Goal: Transaction & Acquisition: Obtain resource

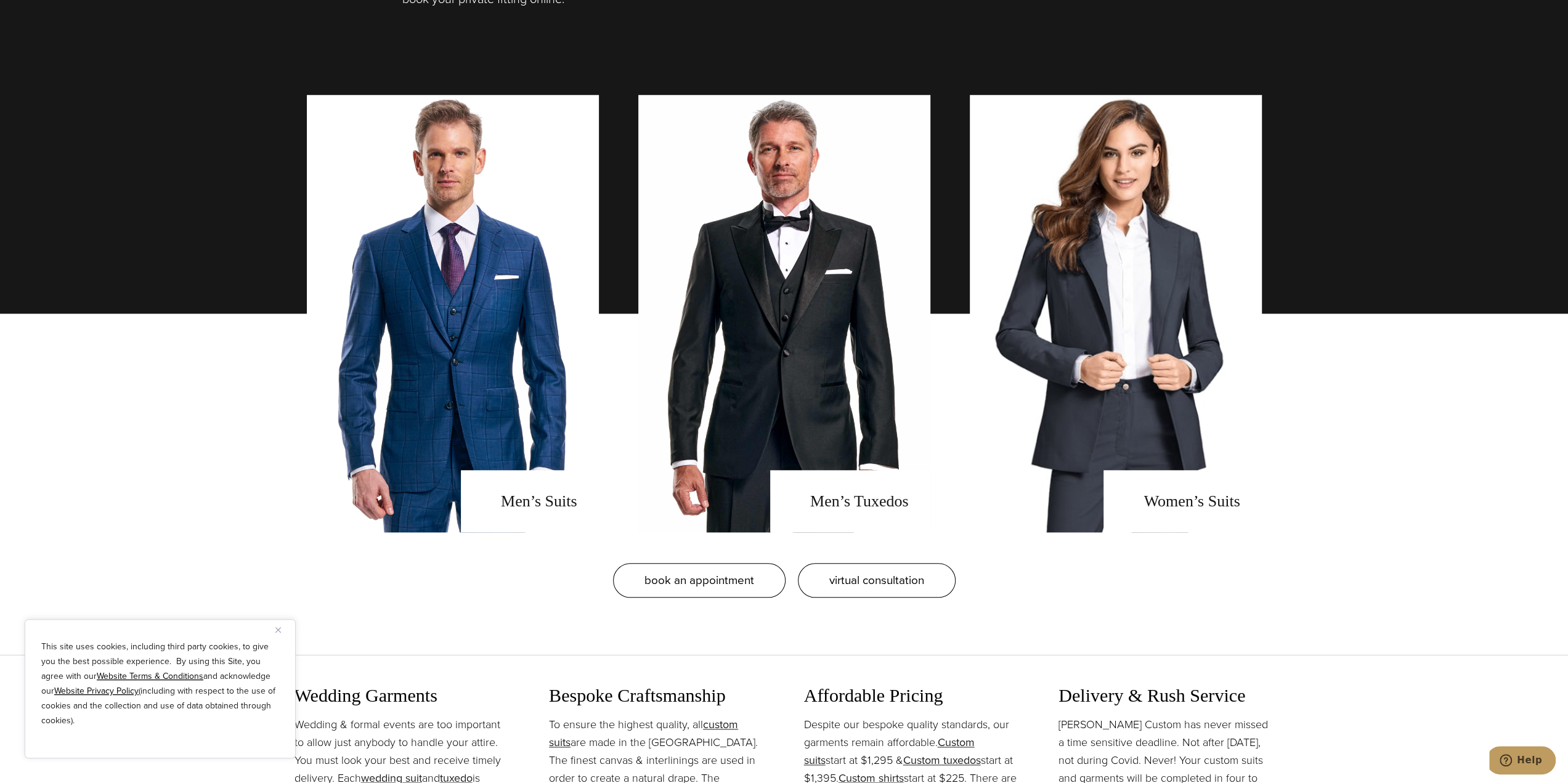
scroll to position [1109, 0]
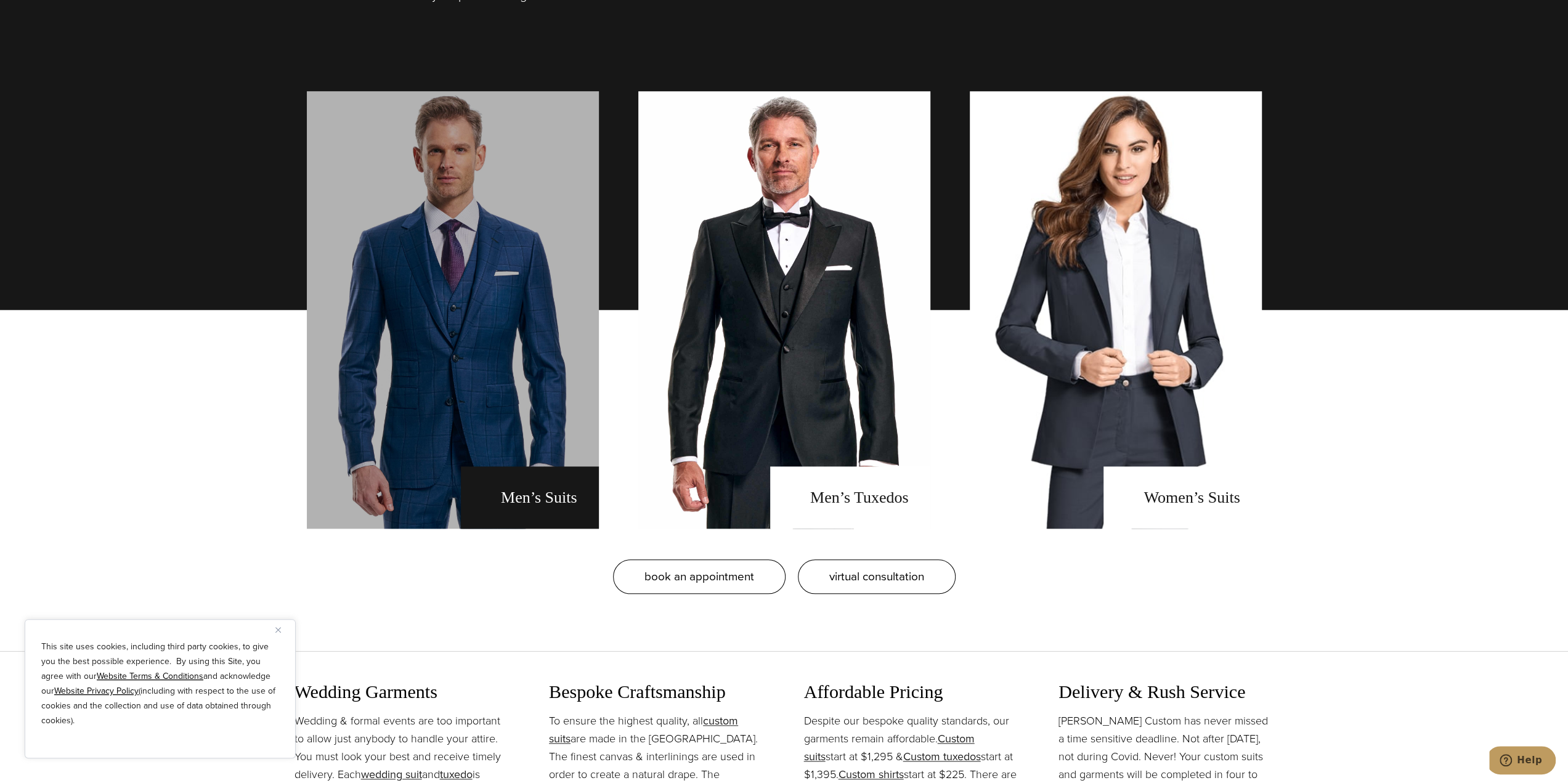
click at [481, 365] on link "men's suits" at bounding box center [453, 310] width 292 height 437
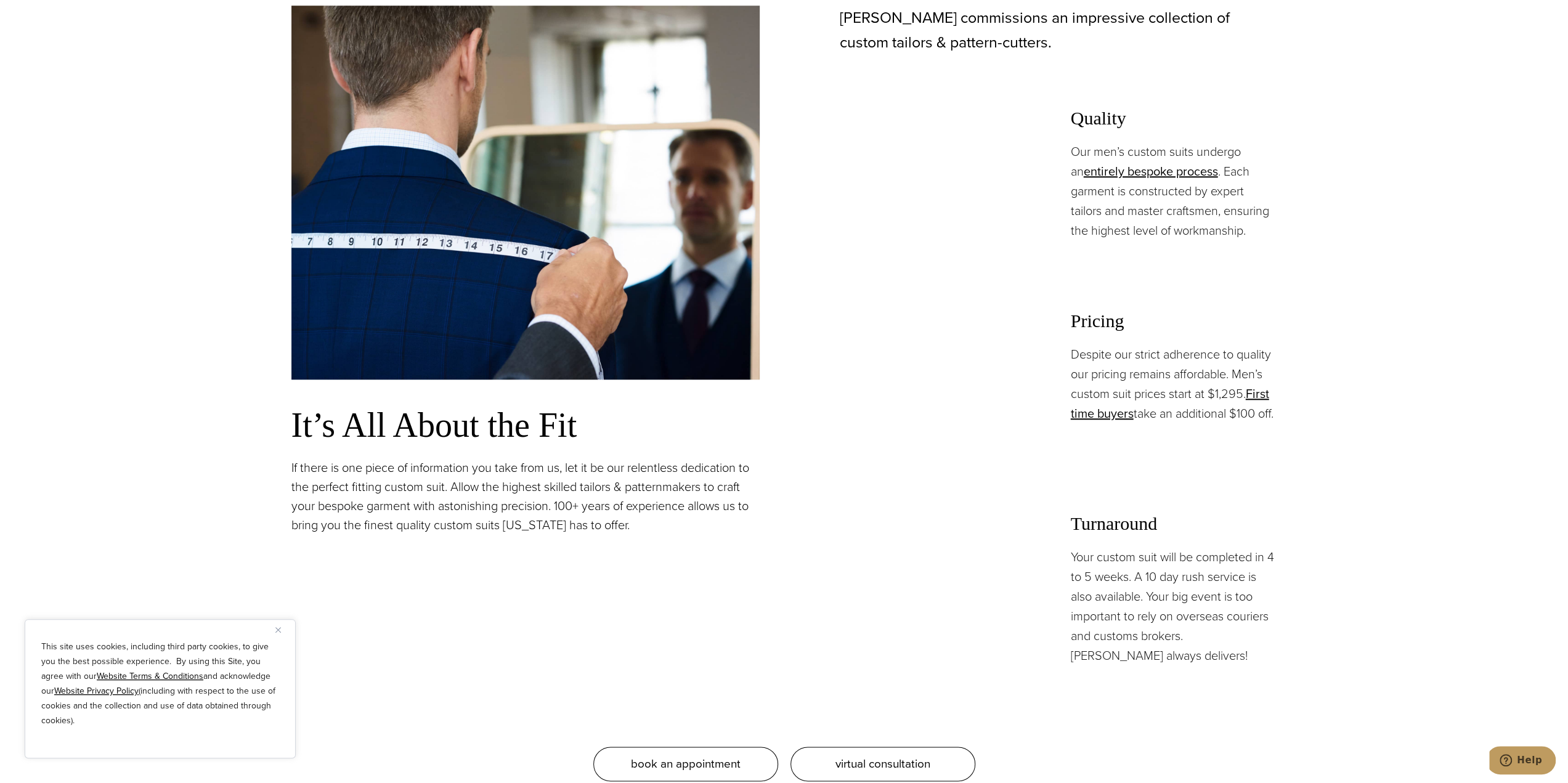
scroll to position [1109, 0]
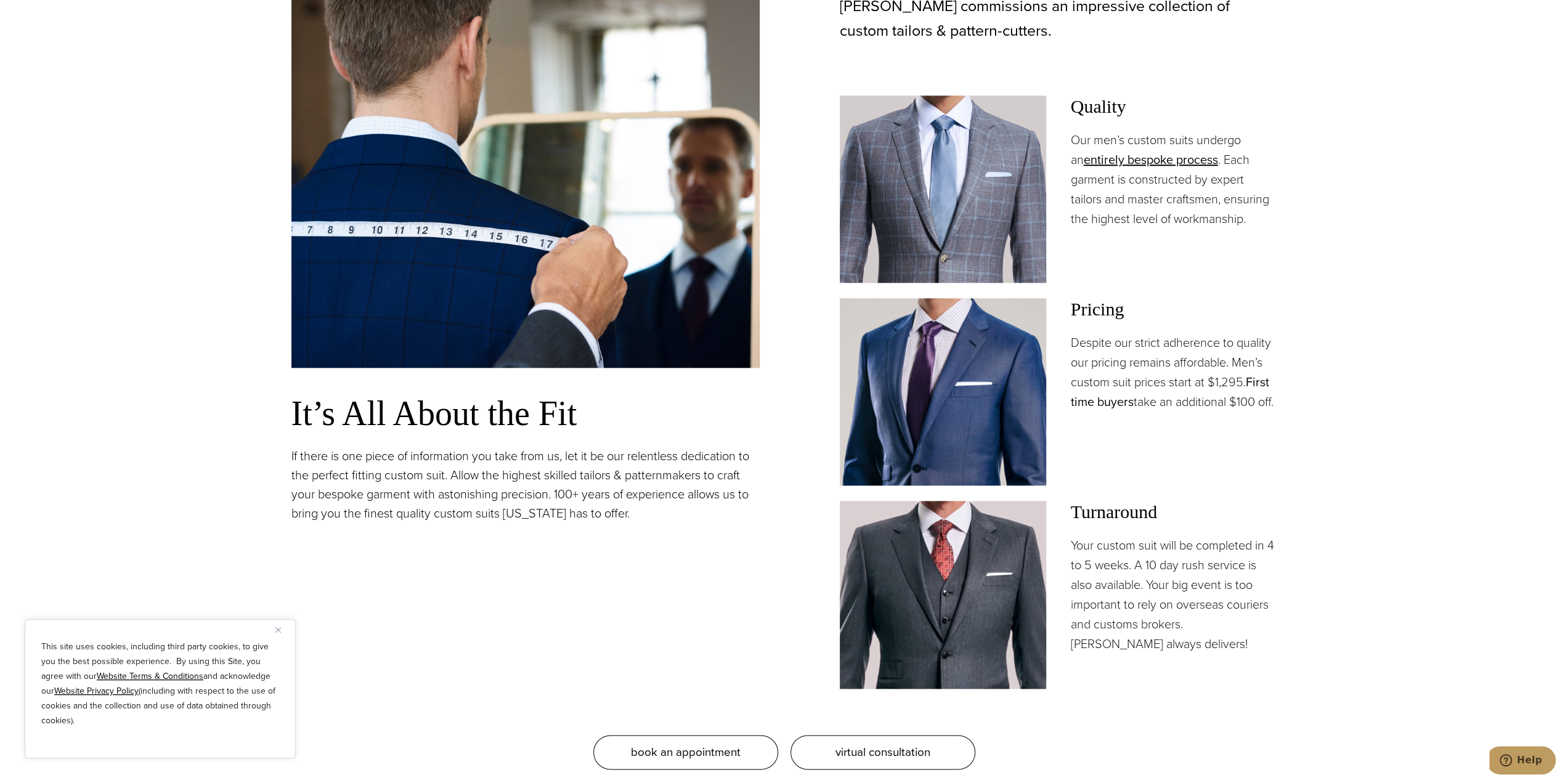
click at [1095, 401] on link "First time buyers" at bounding box center [1170, 392] width 199 height 38
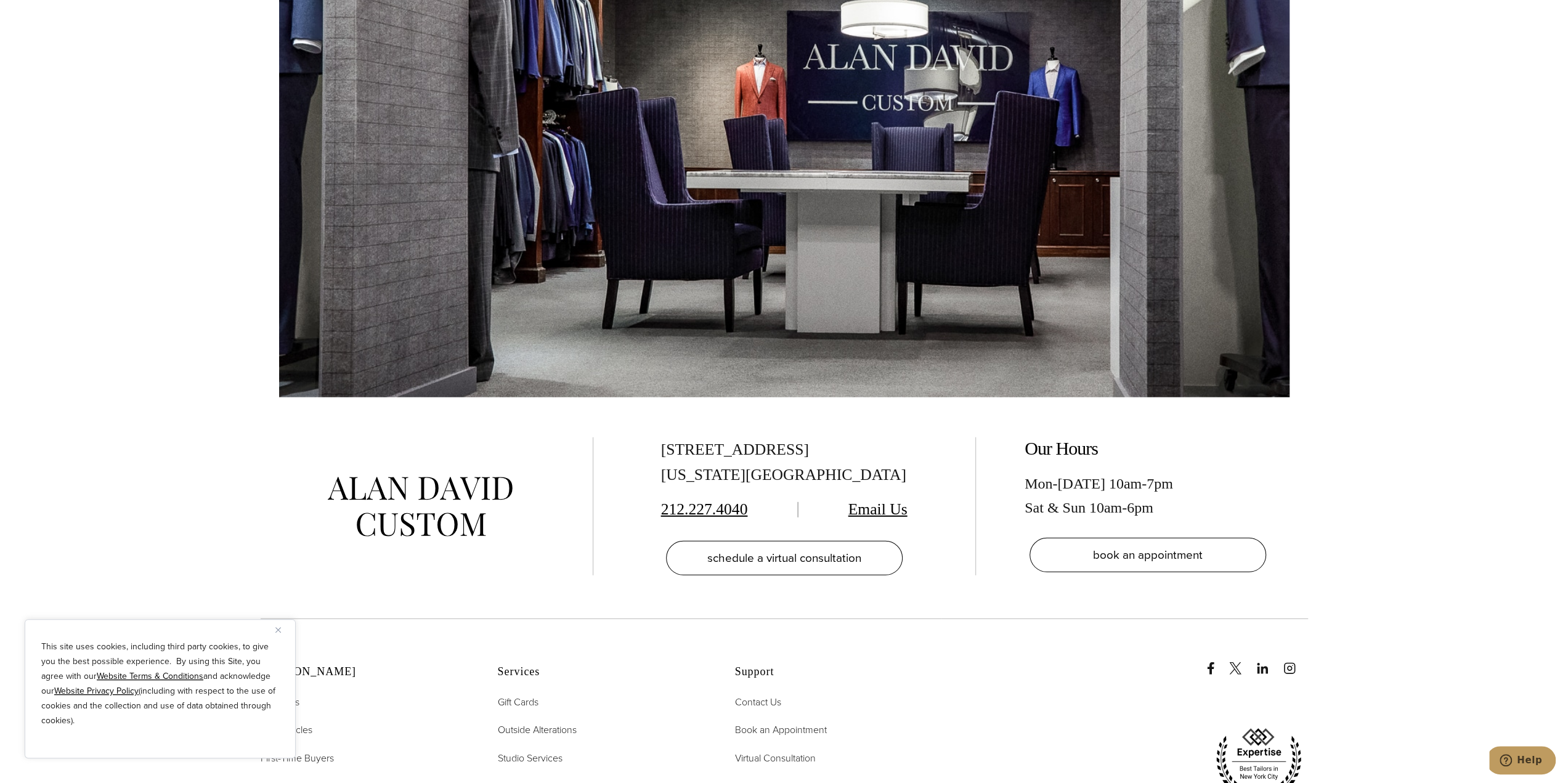
scroll to position [3327, 0]
